Goal: Task Accomplishment & Management: Manage account settings

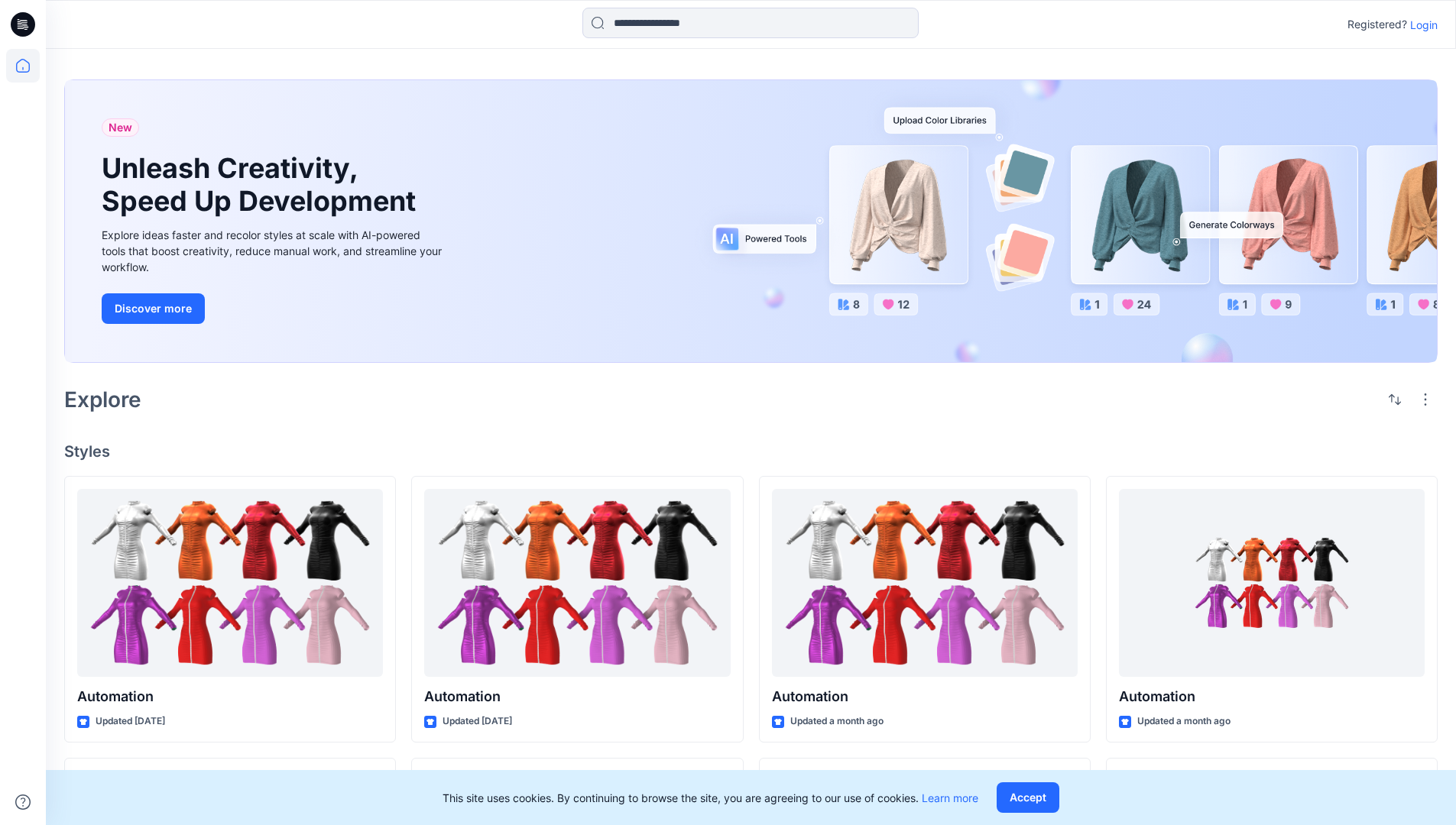
click at [1420, 24] on p "Login" at bounding box center [1424, 25] width 28 height 16
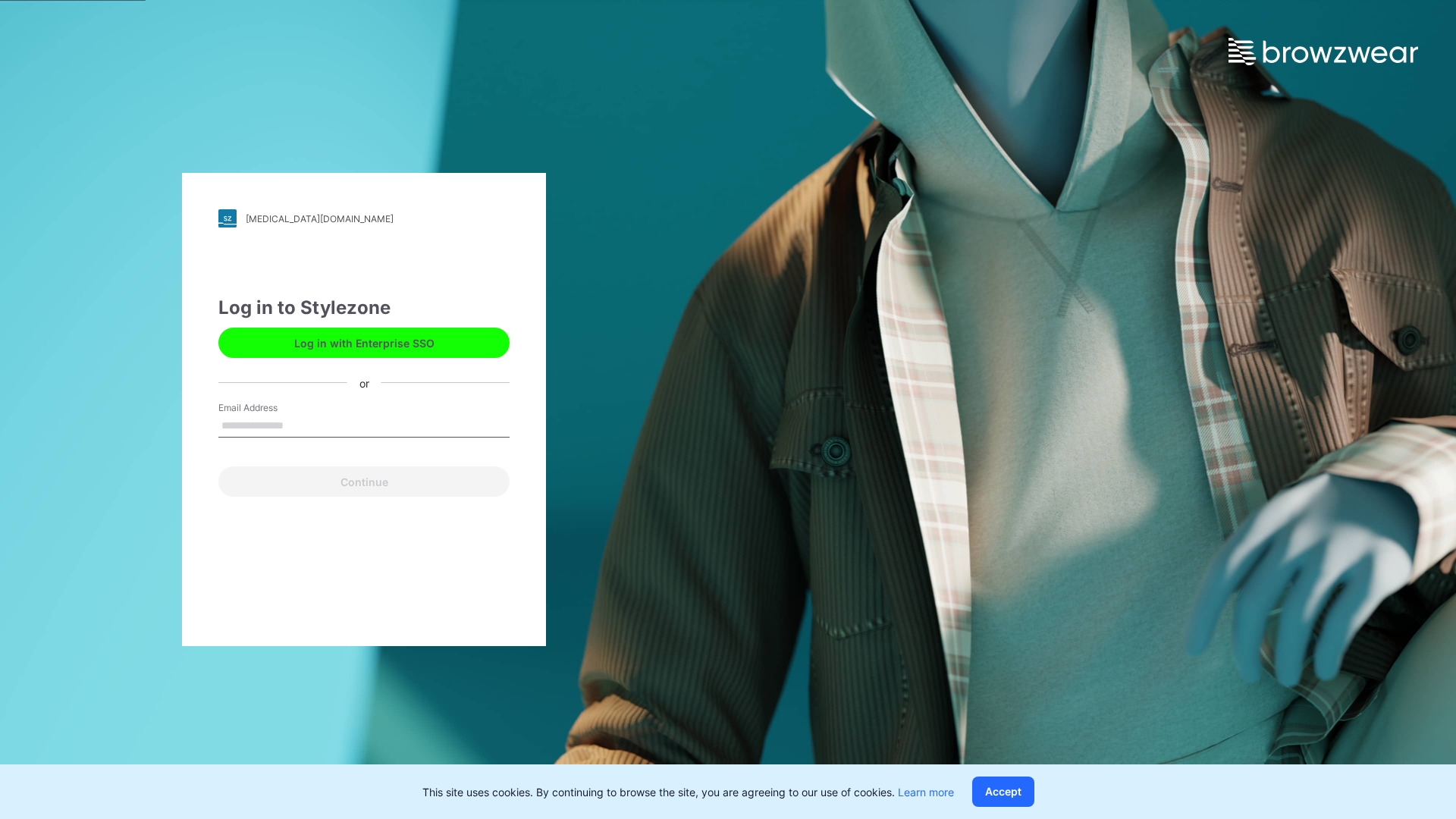
click at [300, 425] on input "Email Address" at bounding box center [363, 426] width 291 height 23
type input "**********"
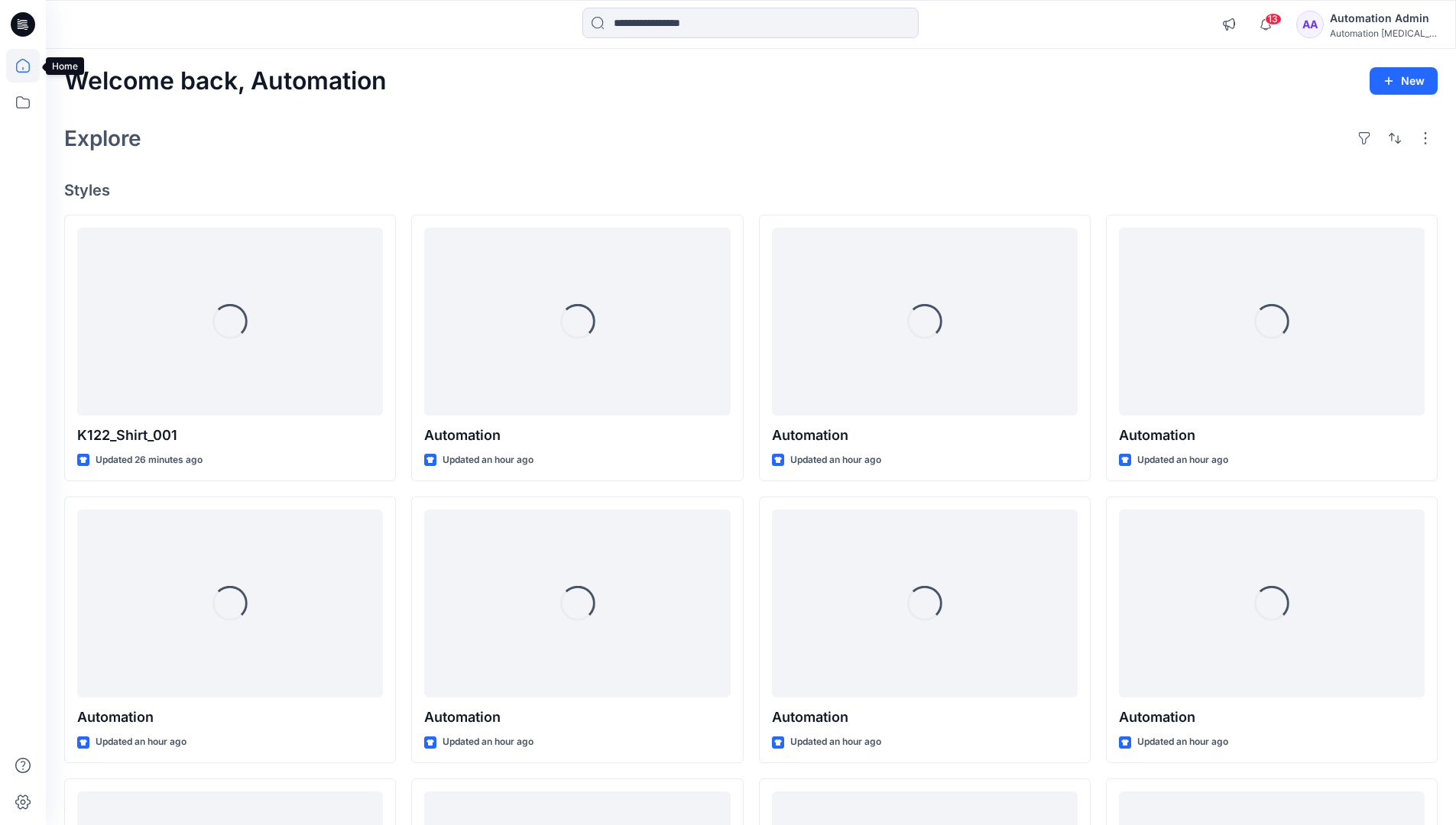
click at [29, 66] on icon at bounding box center [23, 66] width 14 height 14
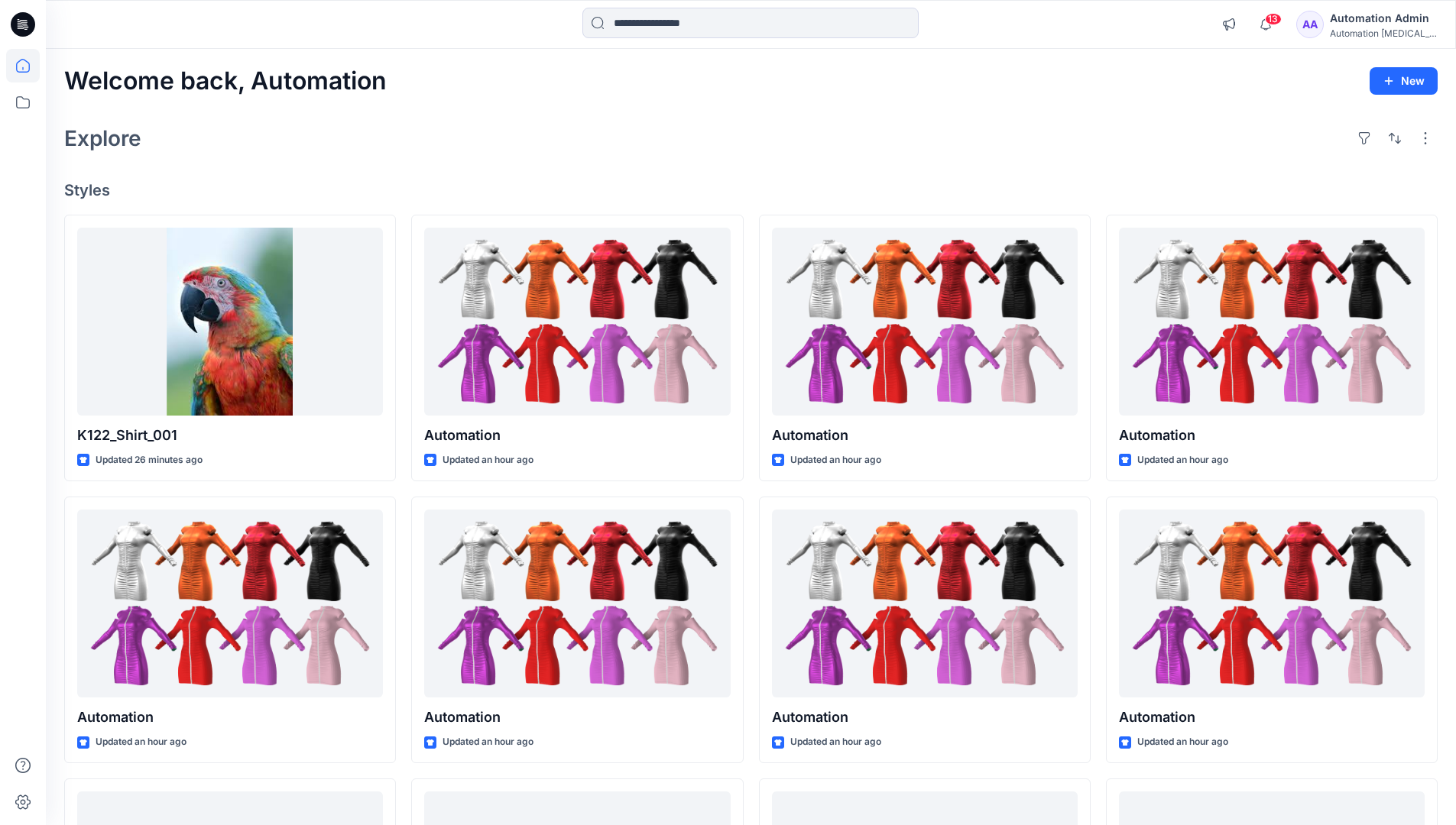
click at [1363, 22] on div "Automation Admin" at bounding box center [1383, 18] width 107 height 18
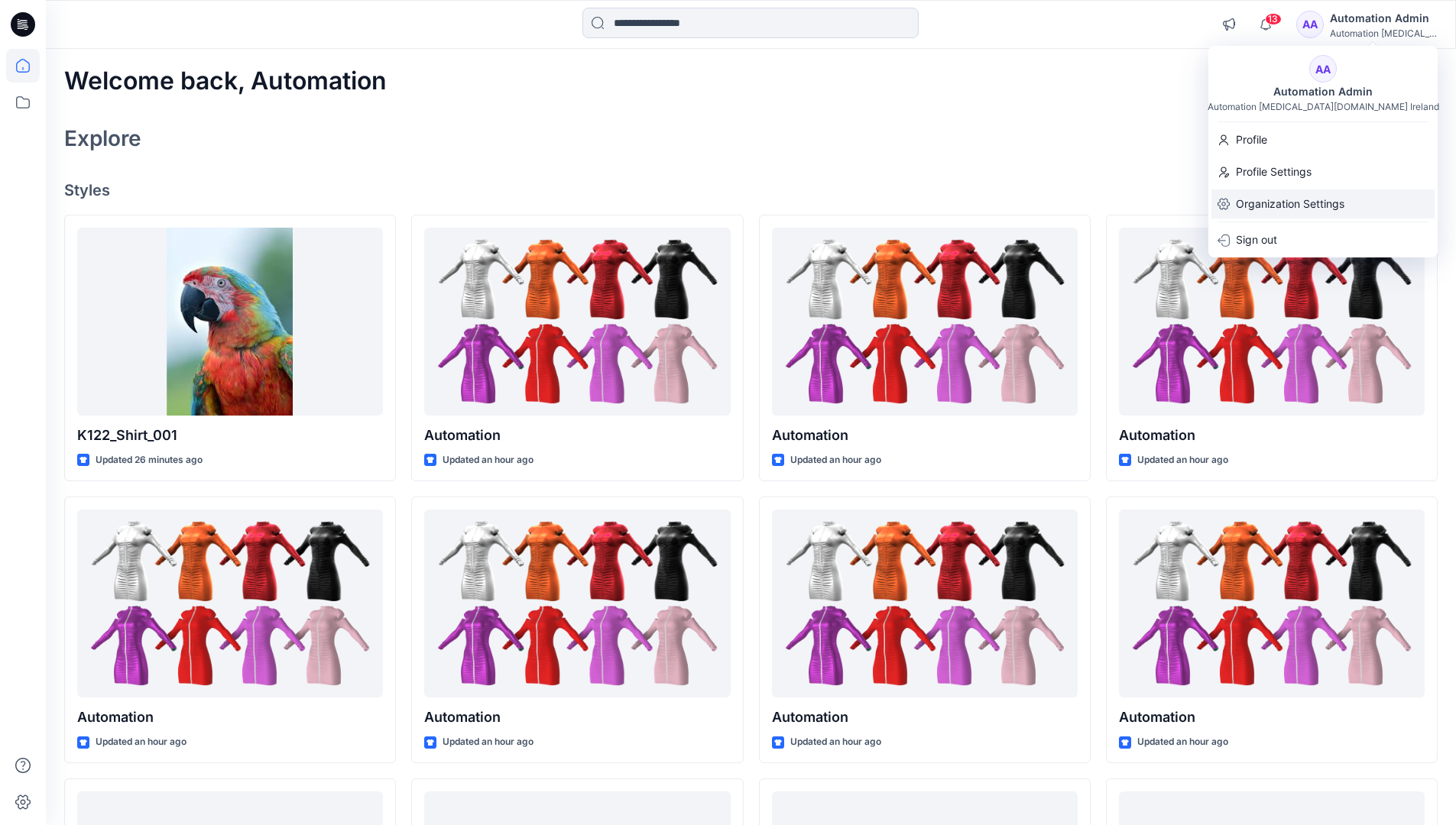
click at [1263, 212] on p "Organization Settings" at bounding box center [1290, 204] width 109 height 29
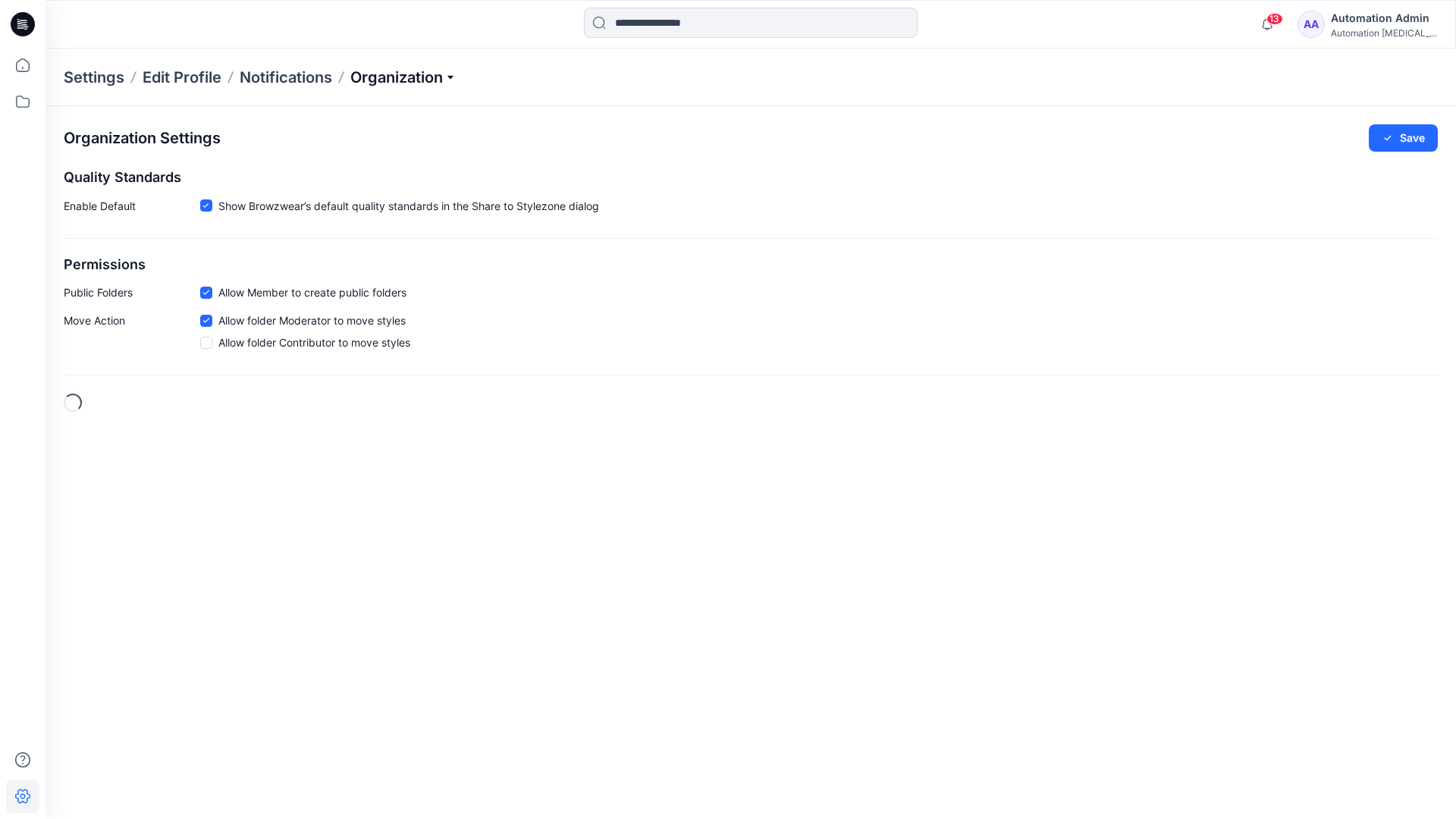
click at [436, 76] on p "Organization" at bounding box center [403, 76] width 106 height 21
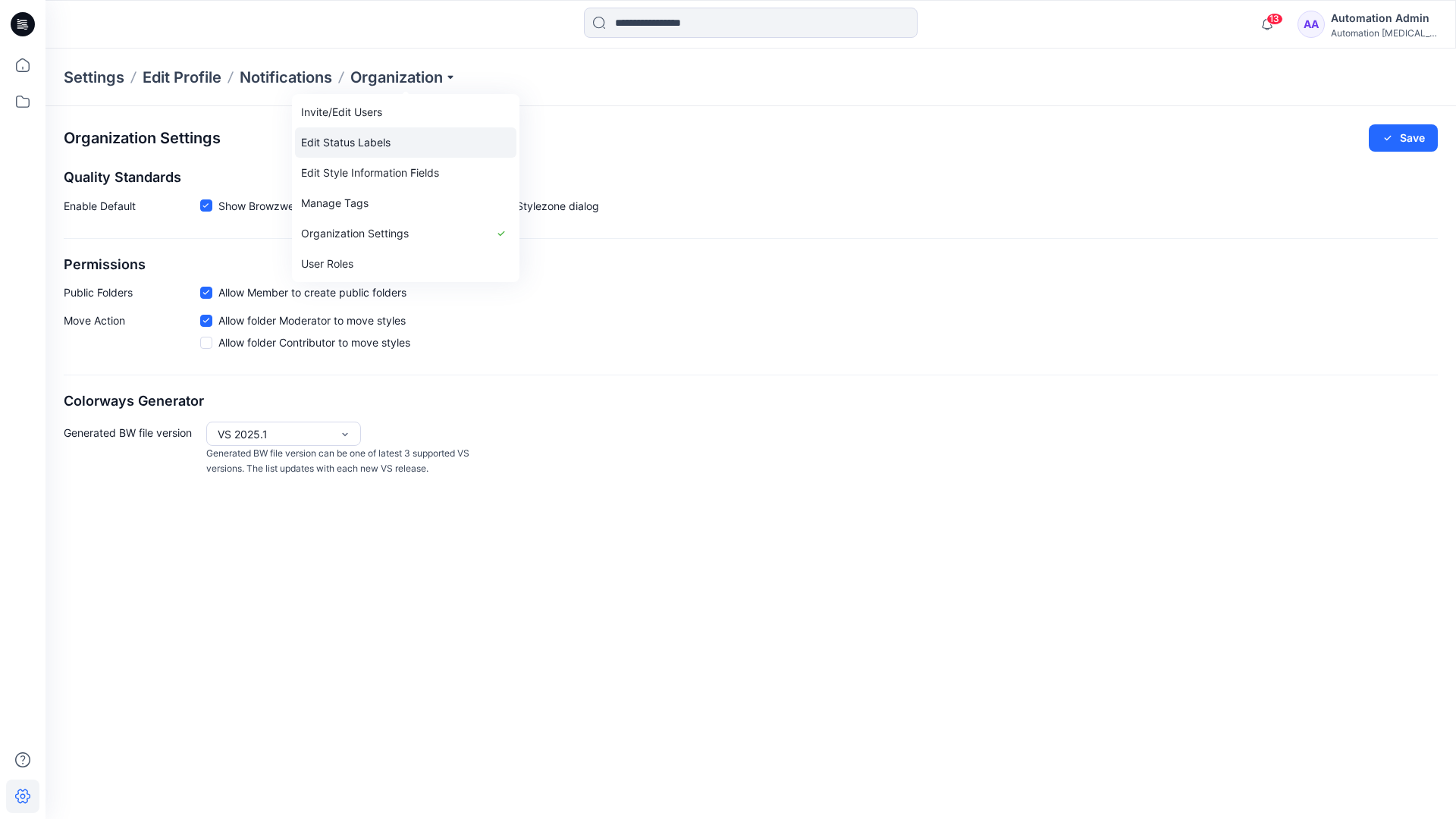
click at [373, 142] on link "Edit Status Labels" at bounding box center [405, 142] width 221 height 31
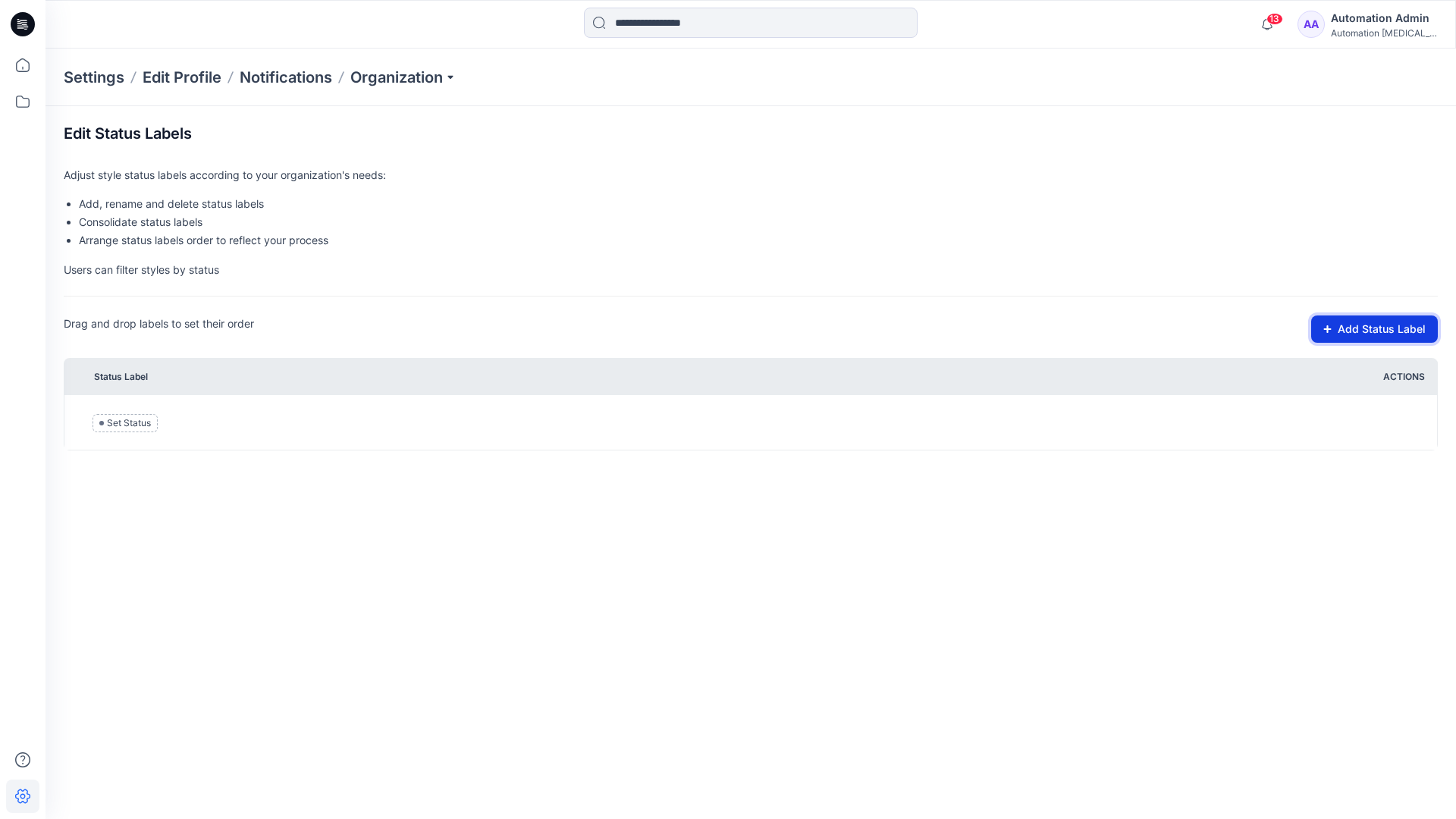
click at [1360, 331] on button "Add Status Label" at bounding box center [1375, 330] width 127 height 28
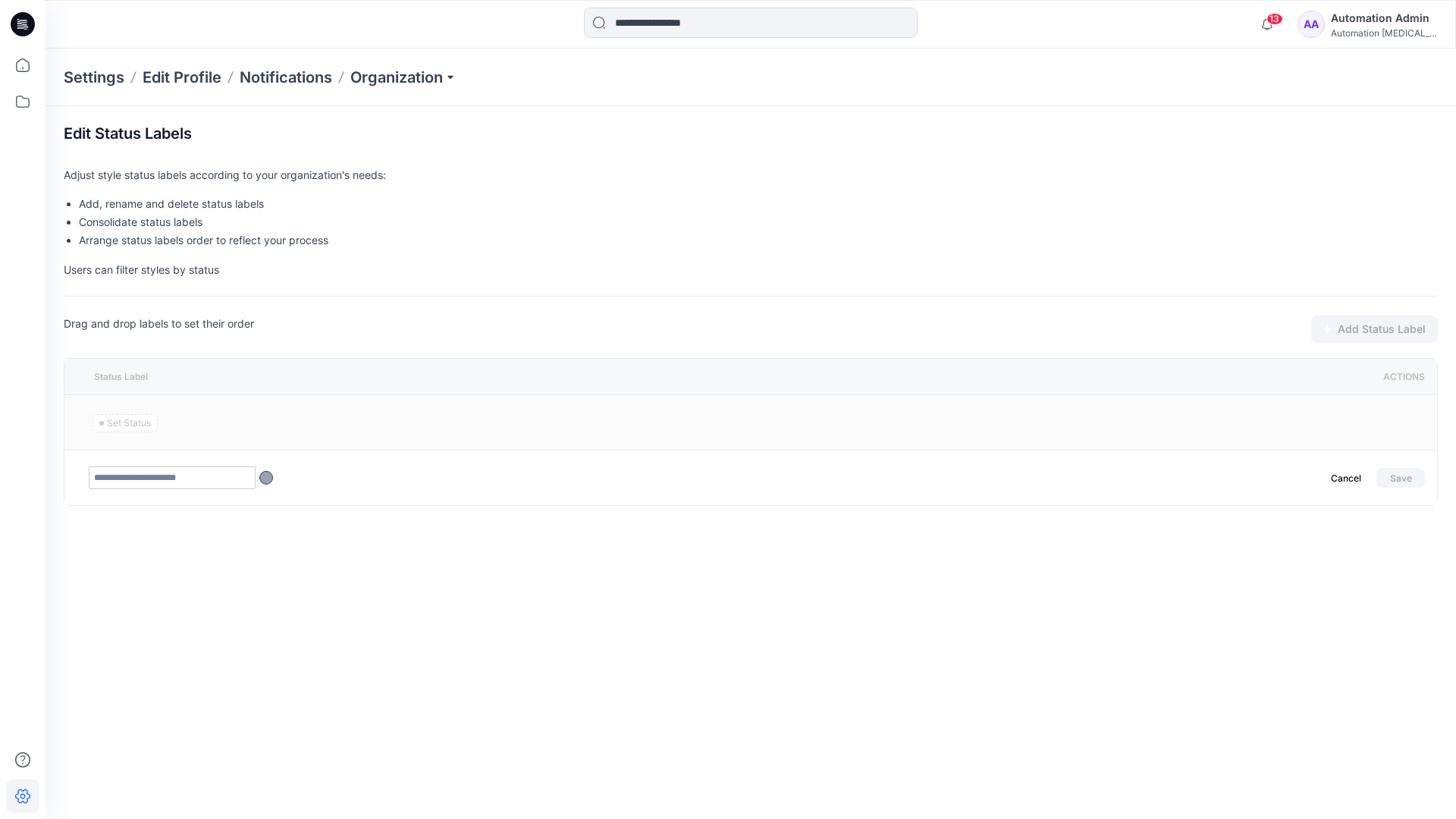
click at [202, 480] on input "text" at bounding box center [172, 478] width 167 height 23
type input "********"
click at [1394, 475] on button "Save" at bounding box center [1400, 478] width 49 height 20
click at [18, 66] on icon at bounding box center [23, 66] width 34 height 34
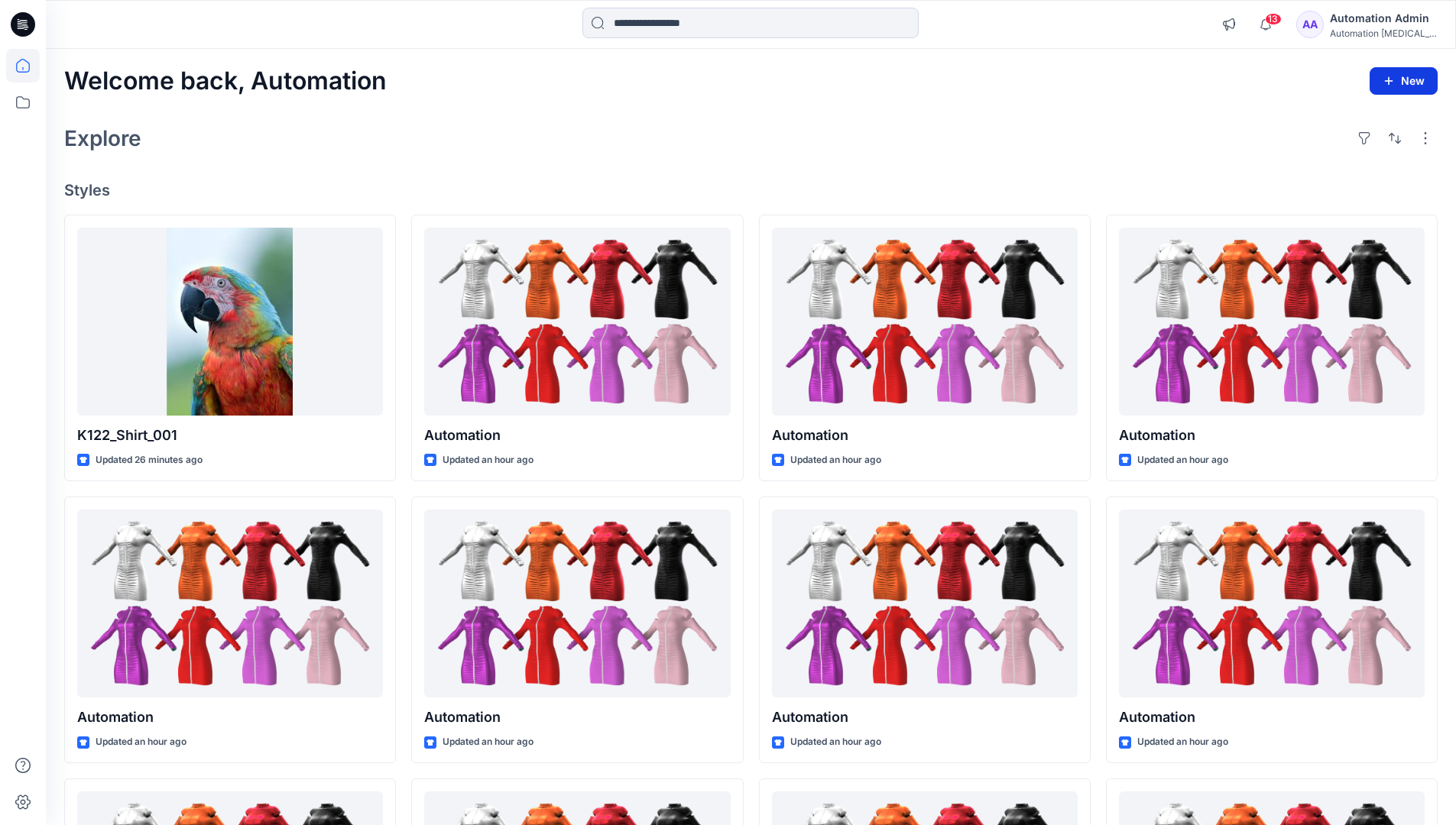
click at [1397, 86] on button "New" at bounding box center [1403, 81] width 68 height 28
click at [1361, 118] on p "New Style" at bounding box center [1355, 119] width 51 height 18
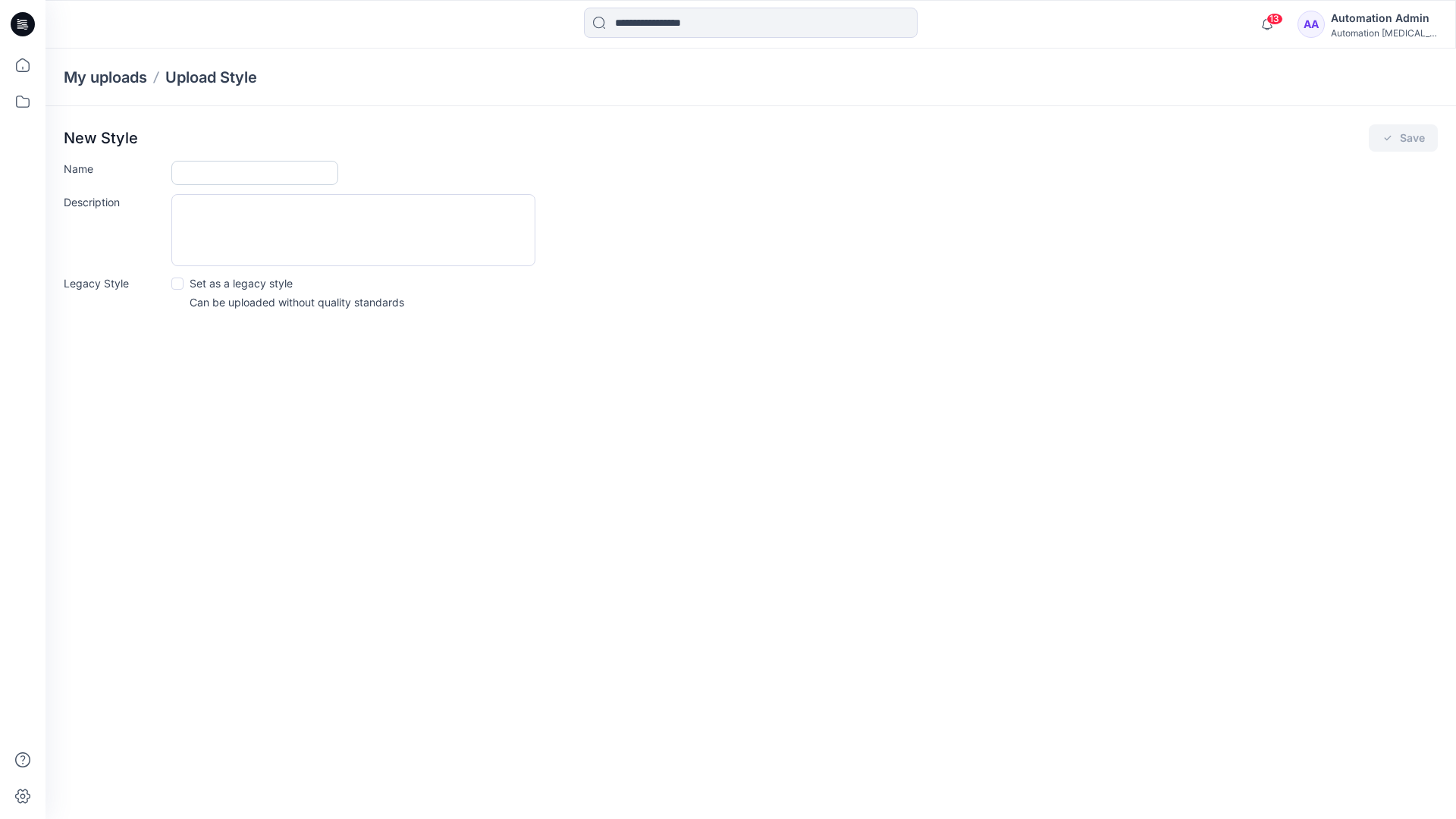
click at [239, 172] on input "Name" at bounding box center [255, 173] width 167 height 24
type input "**********"
click at [668, 229] on div "Description" at bounding box center [750, 230] width 1375 height 72
click at [1388, 143] on icon "submit" at bounding box center [1388, 138] width 12 height 12
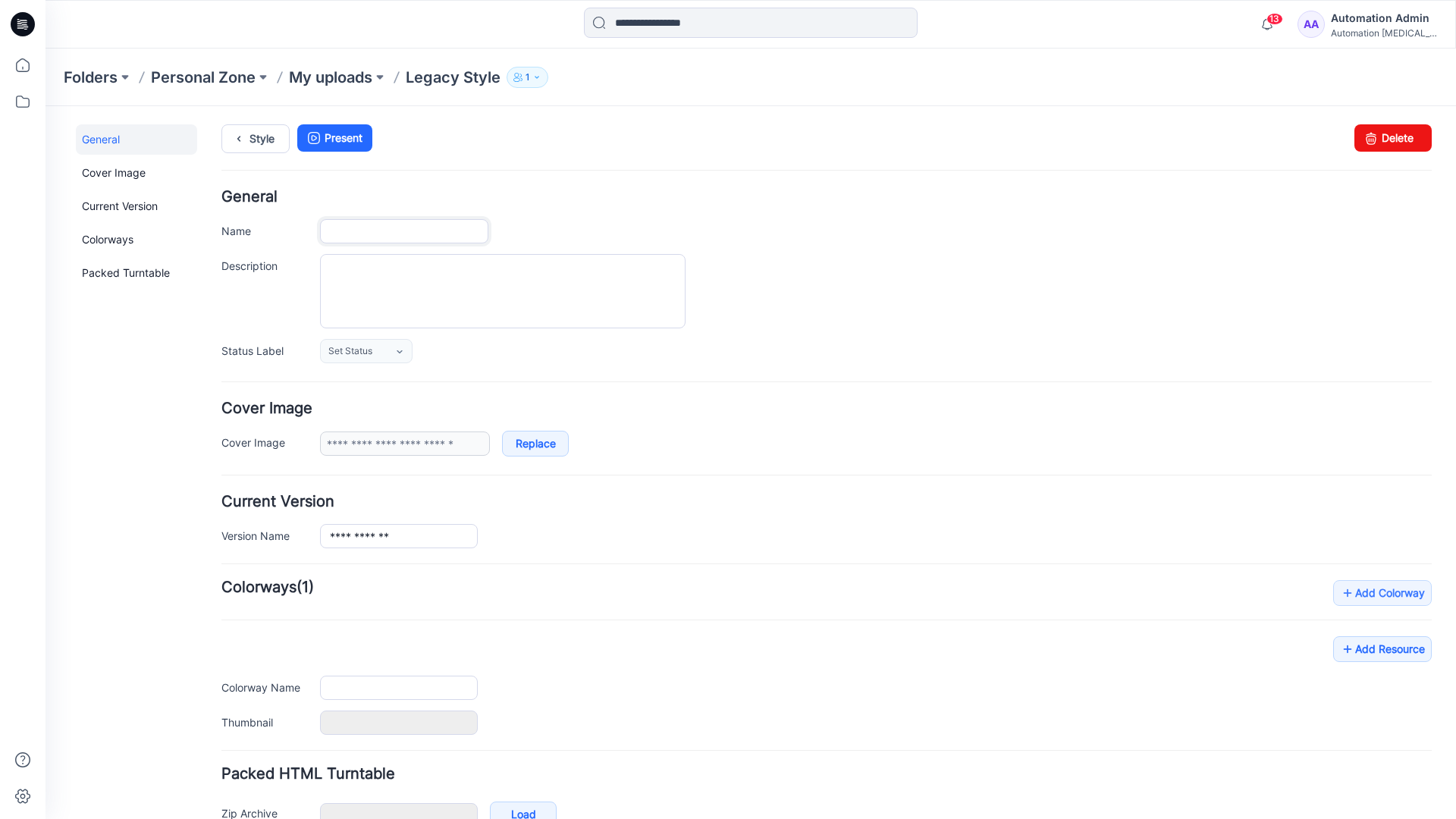
click at [423, 231] on input "Name" at bounding box center [404, 231] width 169 height 24
type input "**********"
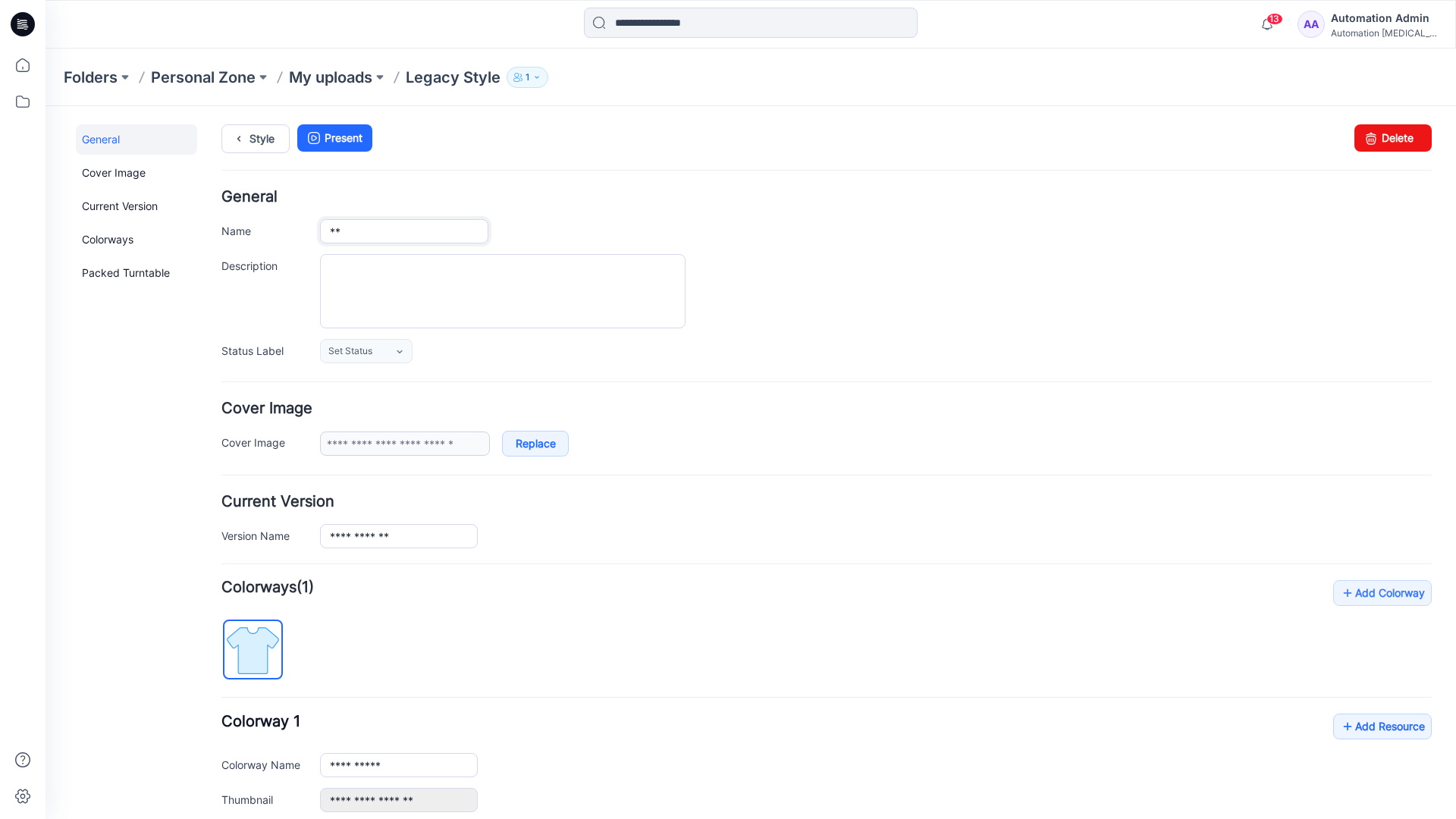
type input "*"
type input "**********"
click at [411, 272] on textarea "Description" at bounding box center [502, 291] width 365 height 74
type textarea "**********"
click at [400, 352] on icon at bounding box center [399, 351] width 5 height 3
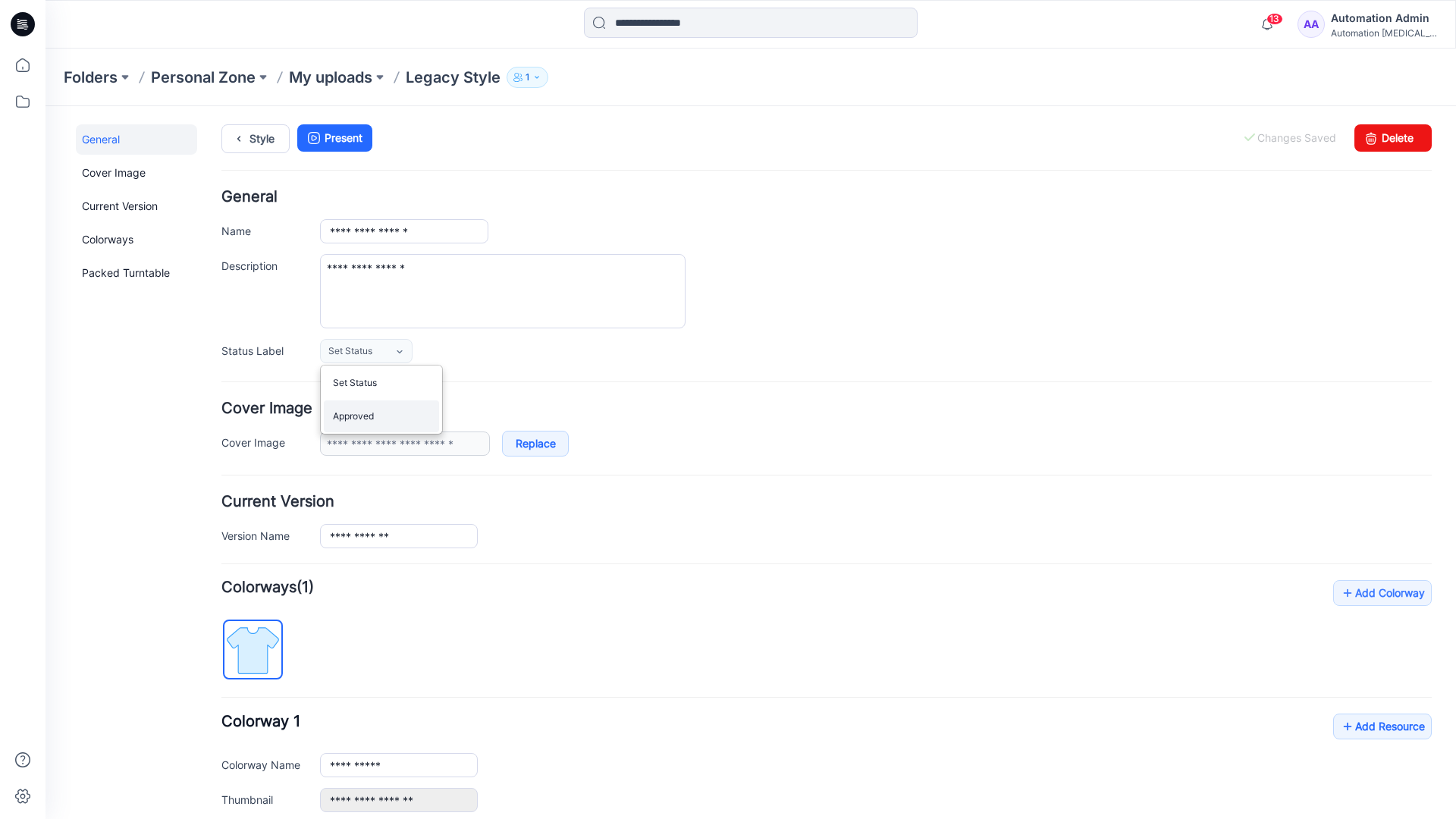
click at [375, 424] on link "Approved" at bounding box center [381, 416] width 115 height 32
click at [1385, 137] on link "Delete" at bounding box center [1393, 138] width 77 height 28
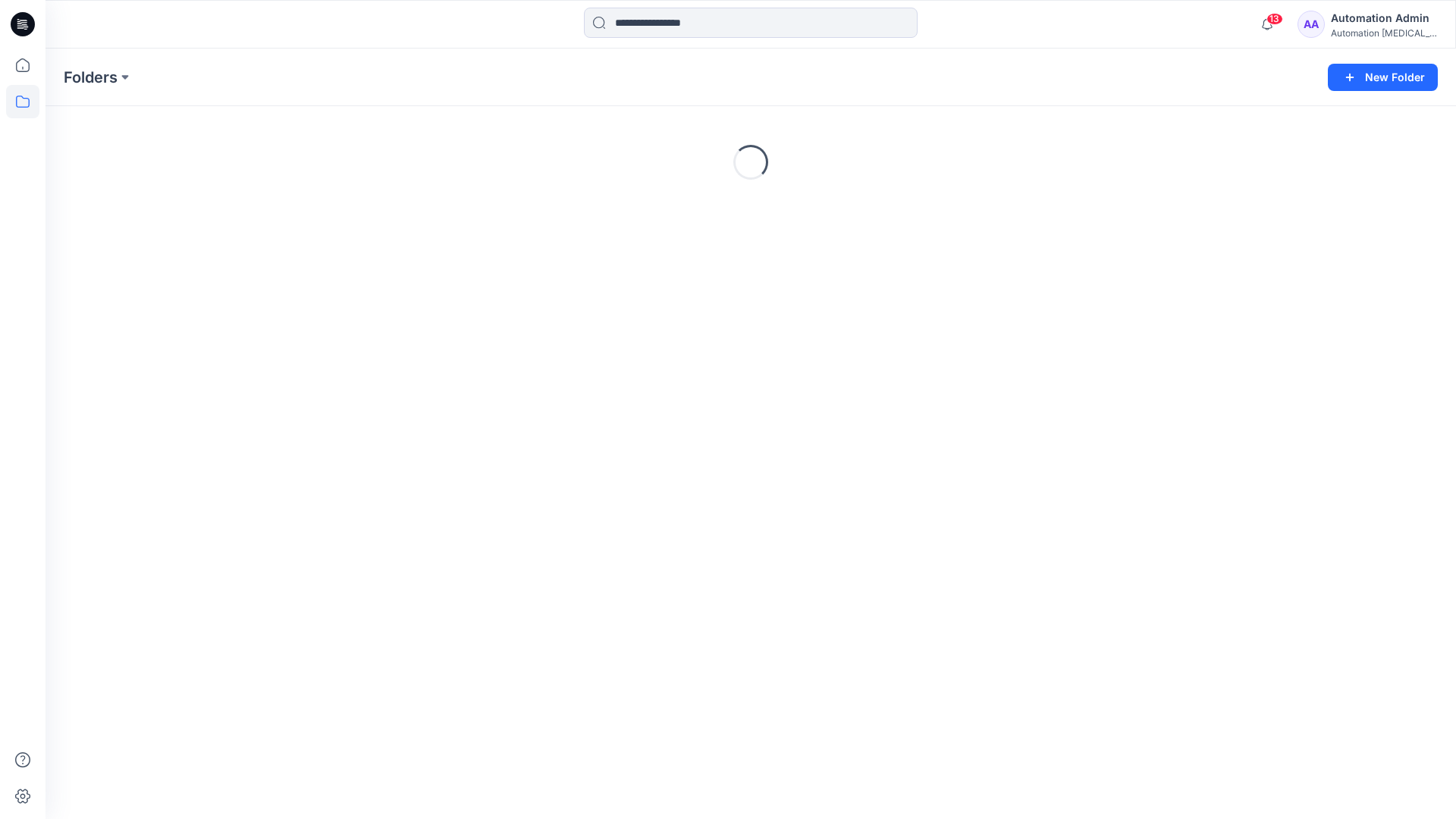
click at [1371, 26] on div "Automation Admin" at bounding box center [1384, 18] width 106 height 18
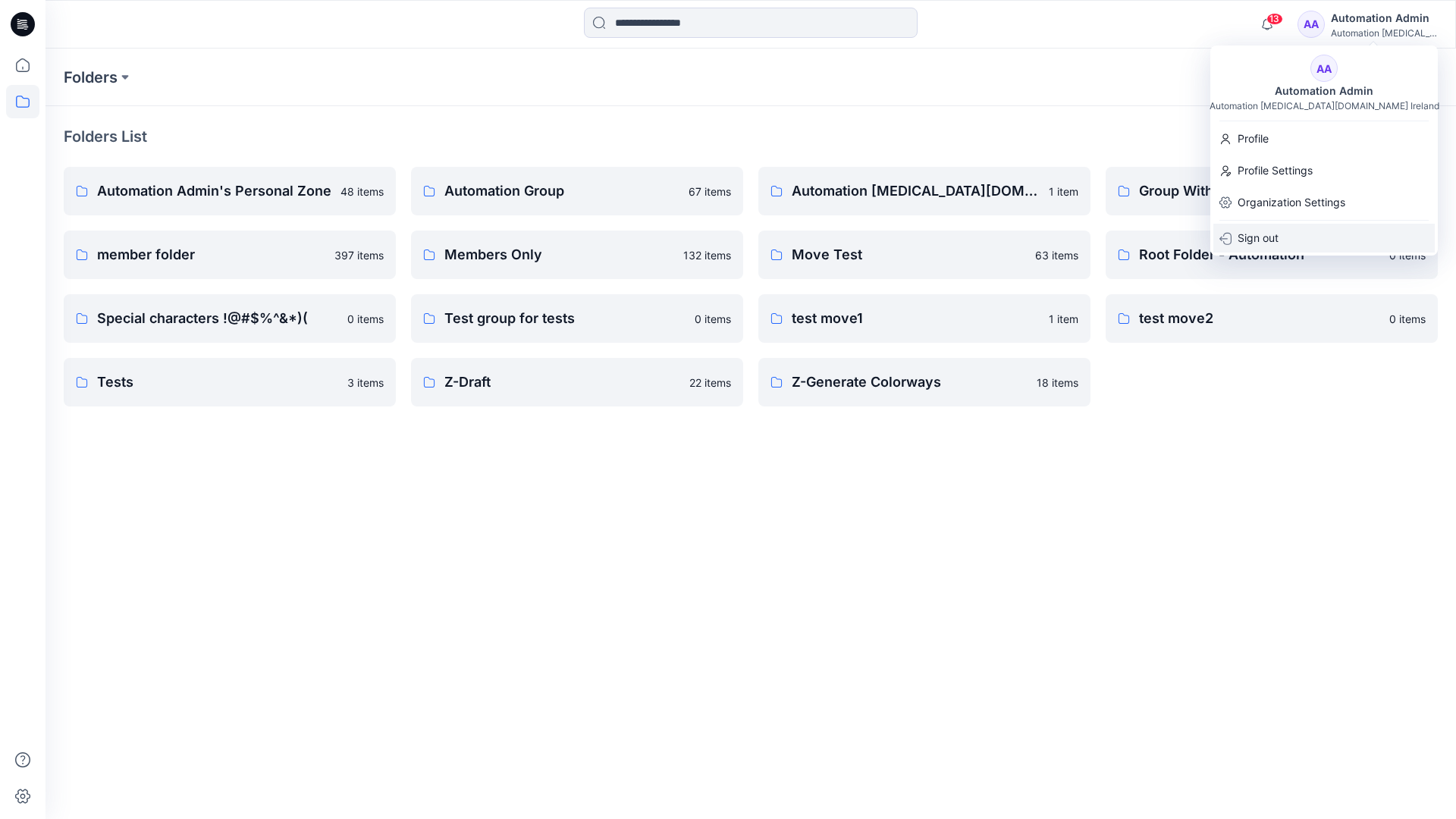
click at [1275, 237] on p "Sign out" at bounding box center [1257, 237] width 41 height 29
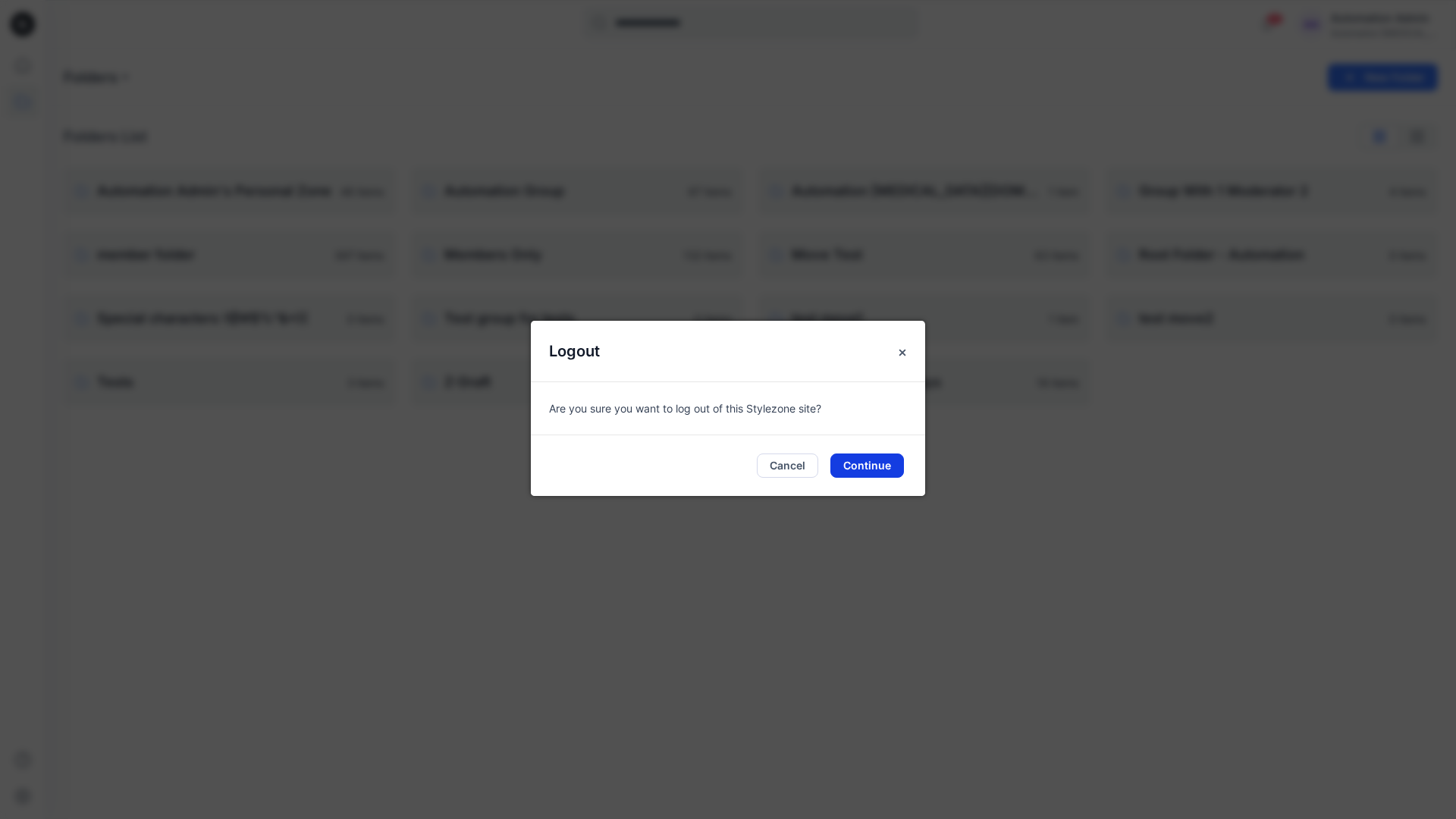
click at [875, 465] on button "Continue" at bounding box center [867, 466] width 73 height 24
